Goal: Task Accomplishment & Management: Use online tool/utility

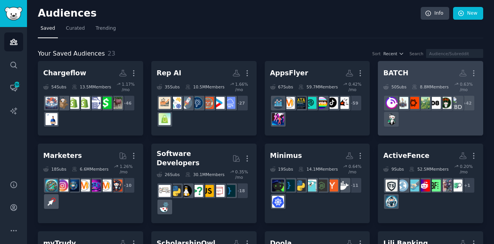
click at [423, 114] on div "+ 42" at bounding box center [430, 111] width 95 height 32
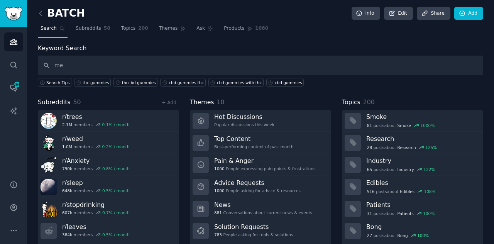
type input "m"
click at [468, 17] on link "Add" at bounding box center [468, 13] width 29 height 13
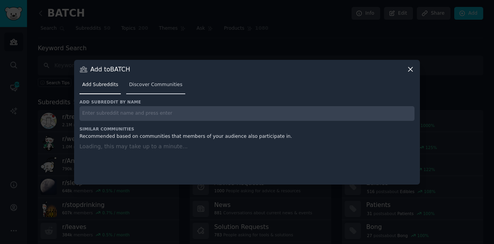
click at [159, 81] on span "Discover Communities" at bounding box center [155, 84] width 53 height 7
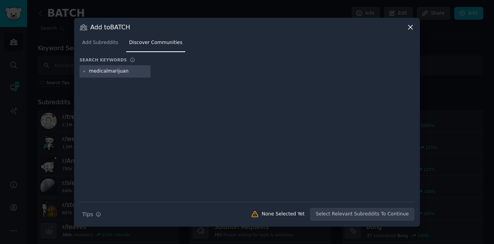
type input "medicalmarijuana"
